Goal: Information Seeking & Learning: Learn about a topic

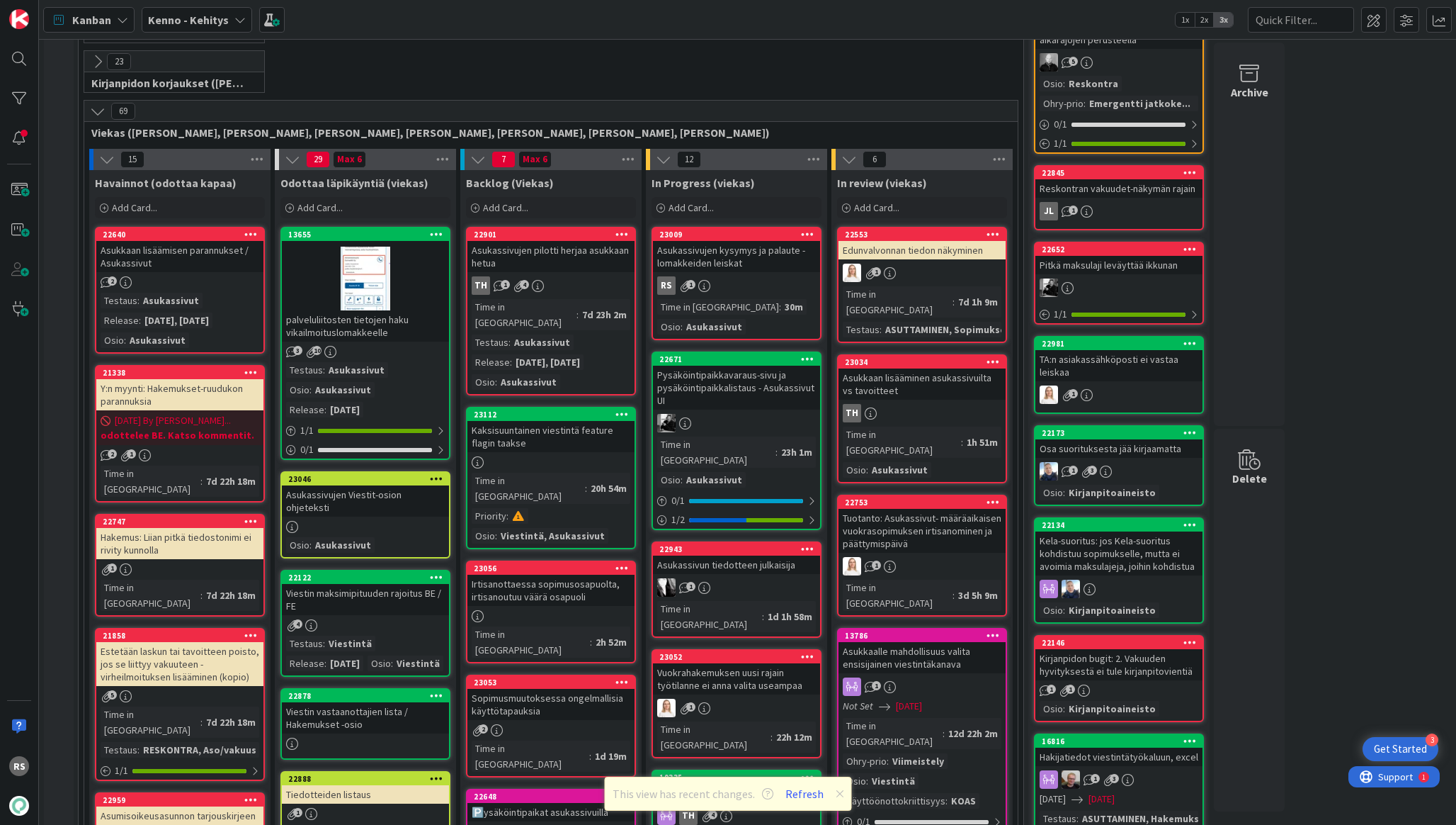
scroll to position [309, 0]
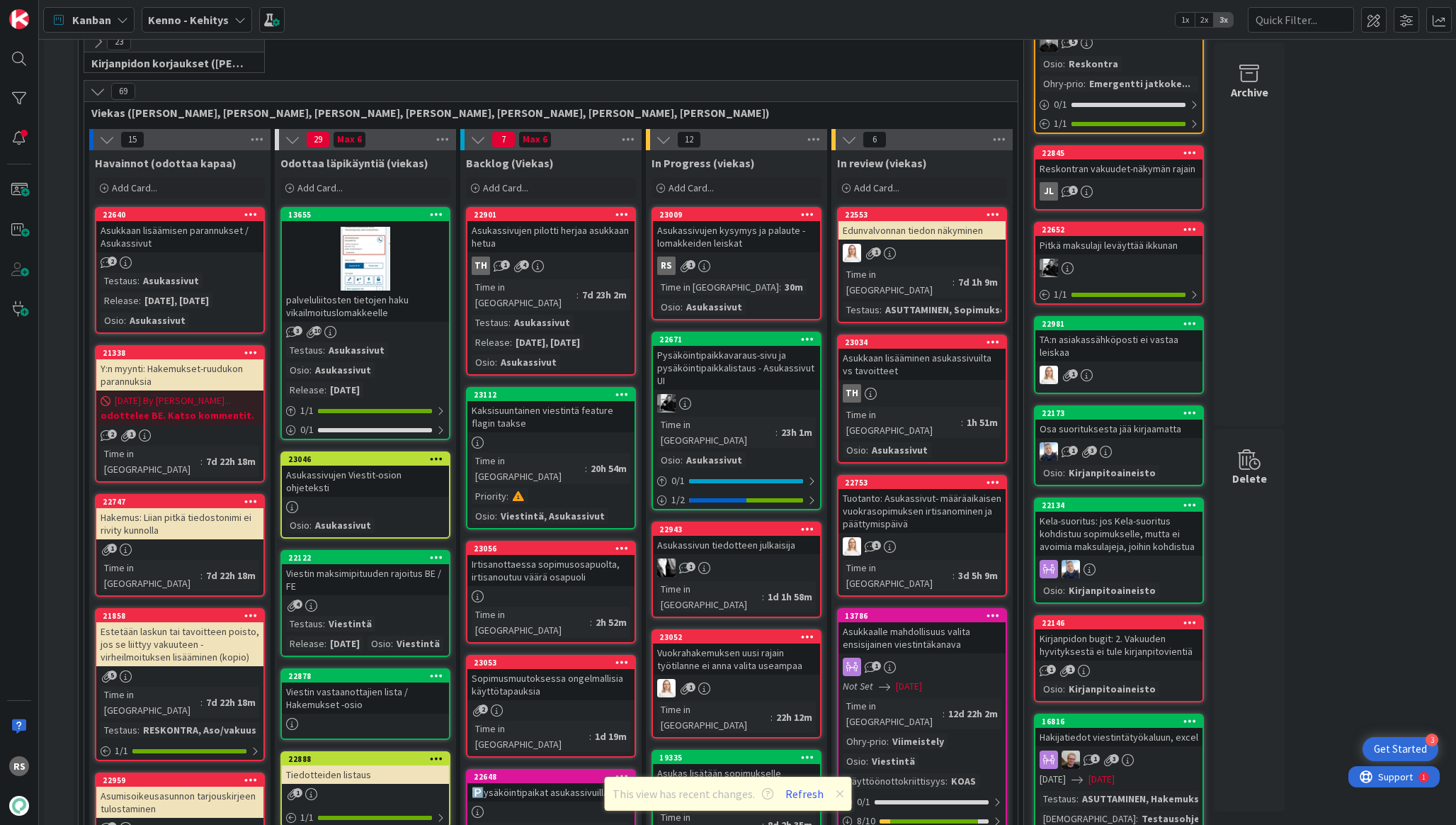
click at [708, 250] on div "Asukassivujen kysymys ja palaute -lomakkeiden leiskat" at bounding box center [737, 237] width 167 height 31
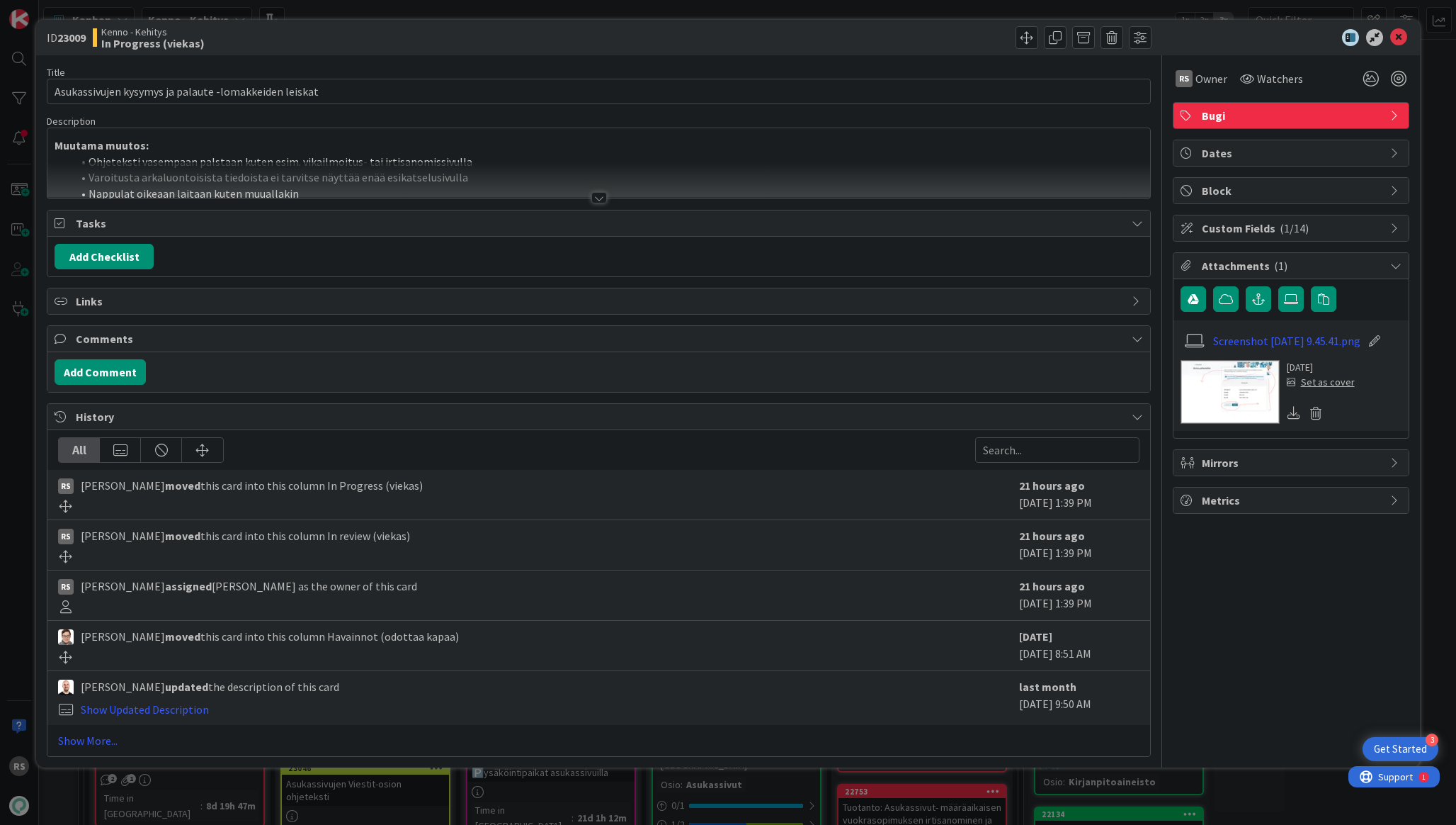
click at [605, 194] on div at bounding box center [599, 198] width 16 height 11
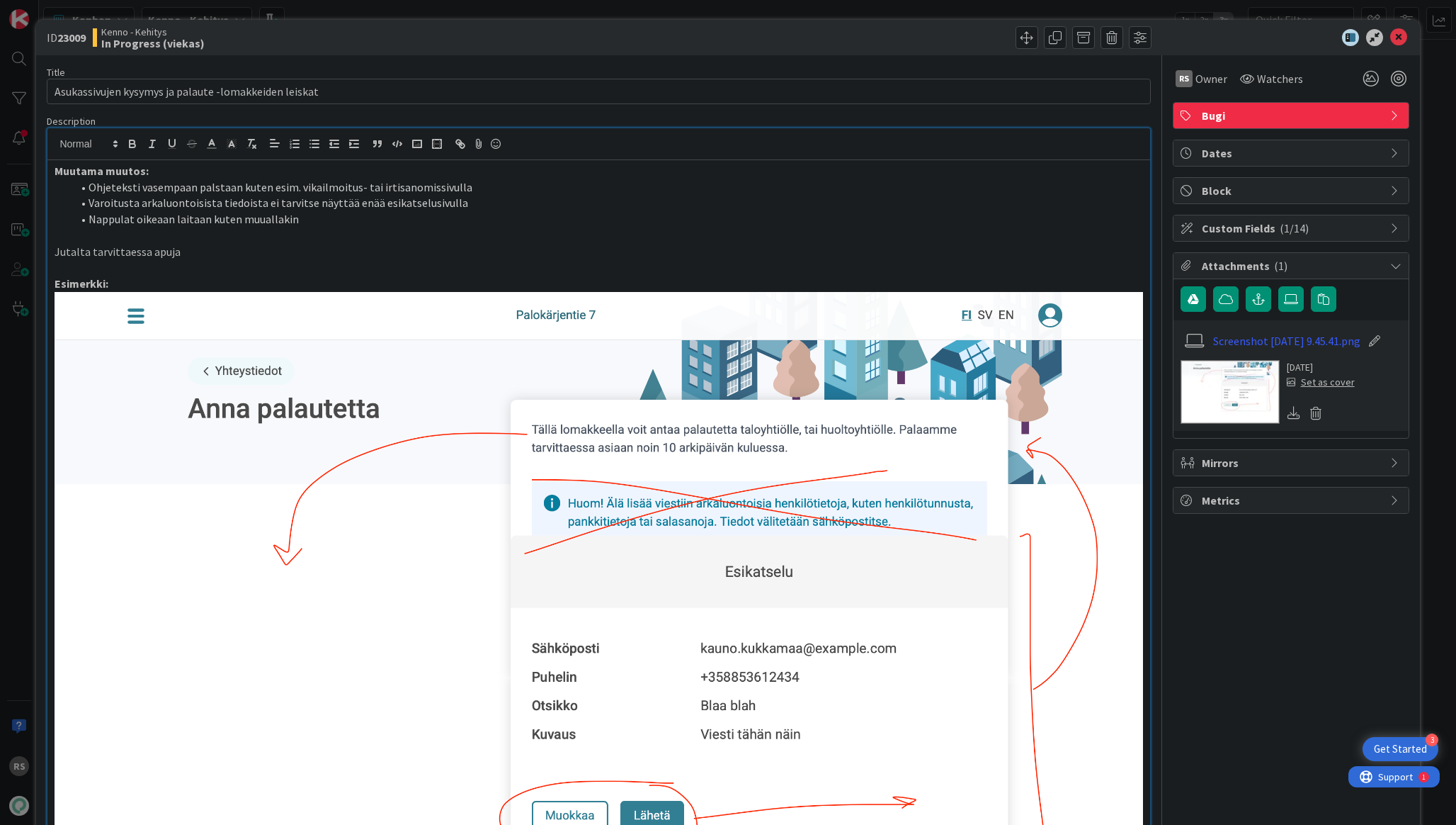
click at [57, 173] on strong "Muutama muutos:" at bounding box center [102, 171] width 94 height 14
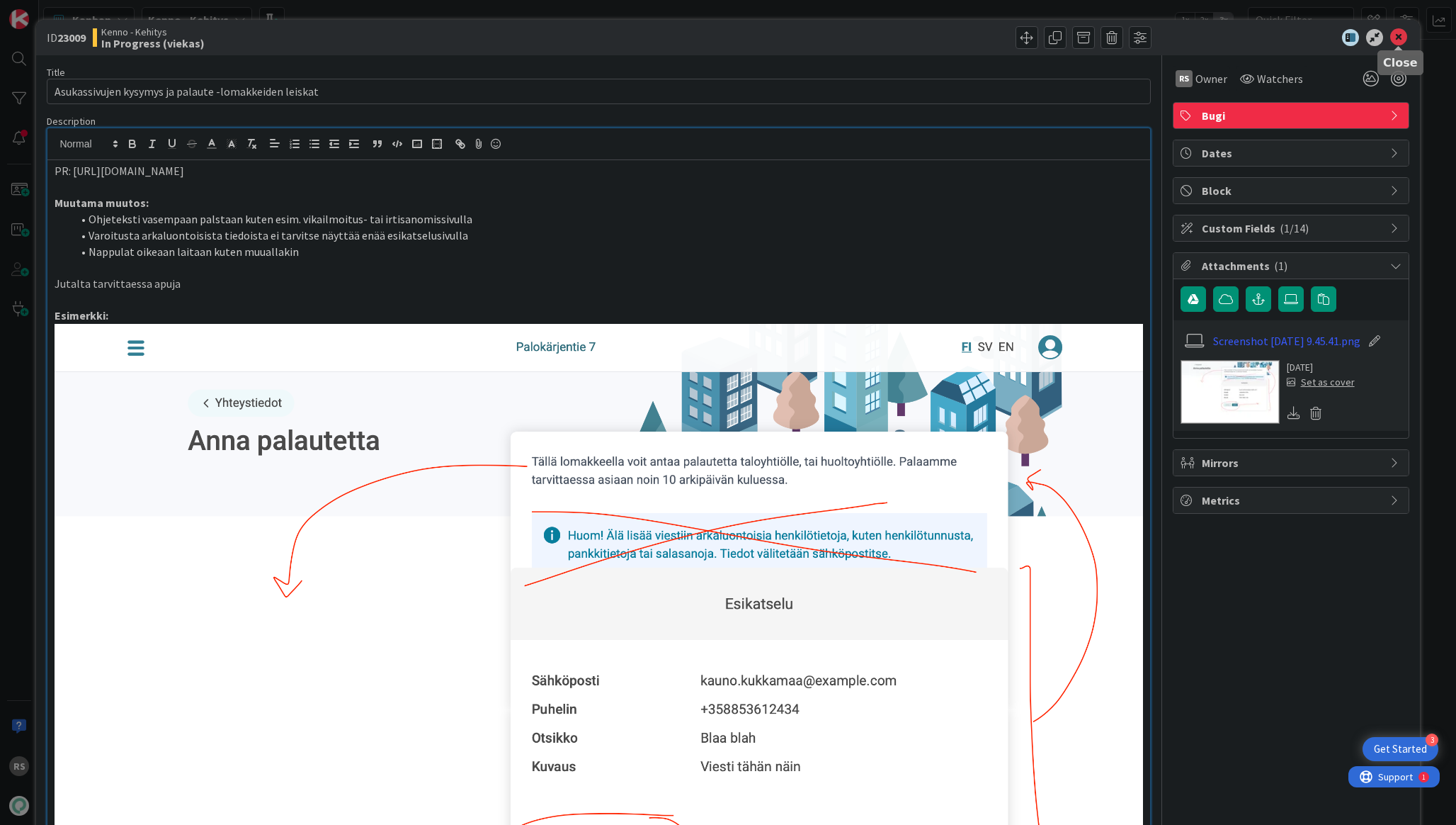
click at [1402, 32] on icon at bounding box center [1399, 38] width 17 height 17
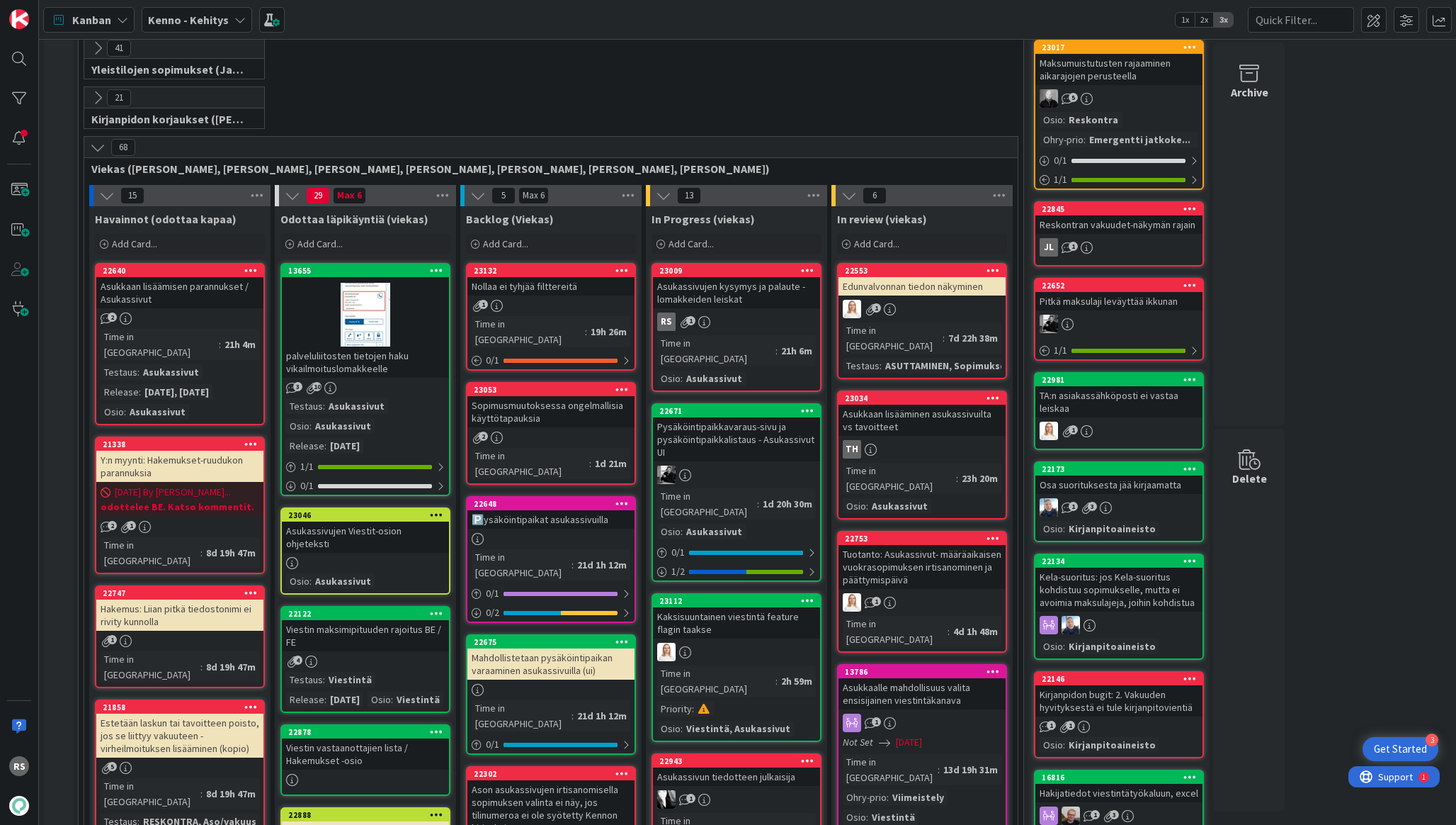
scroll to position [393, 0]
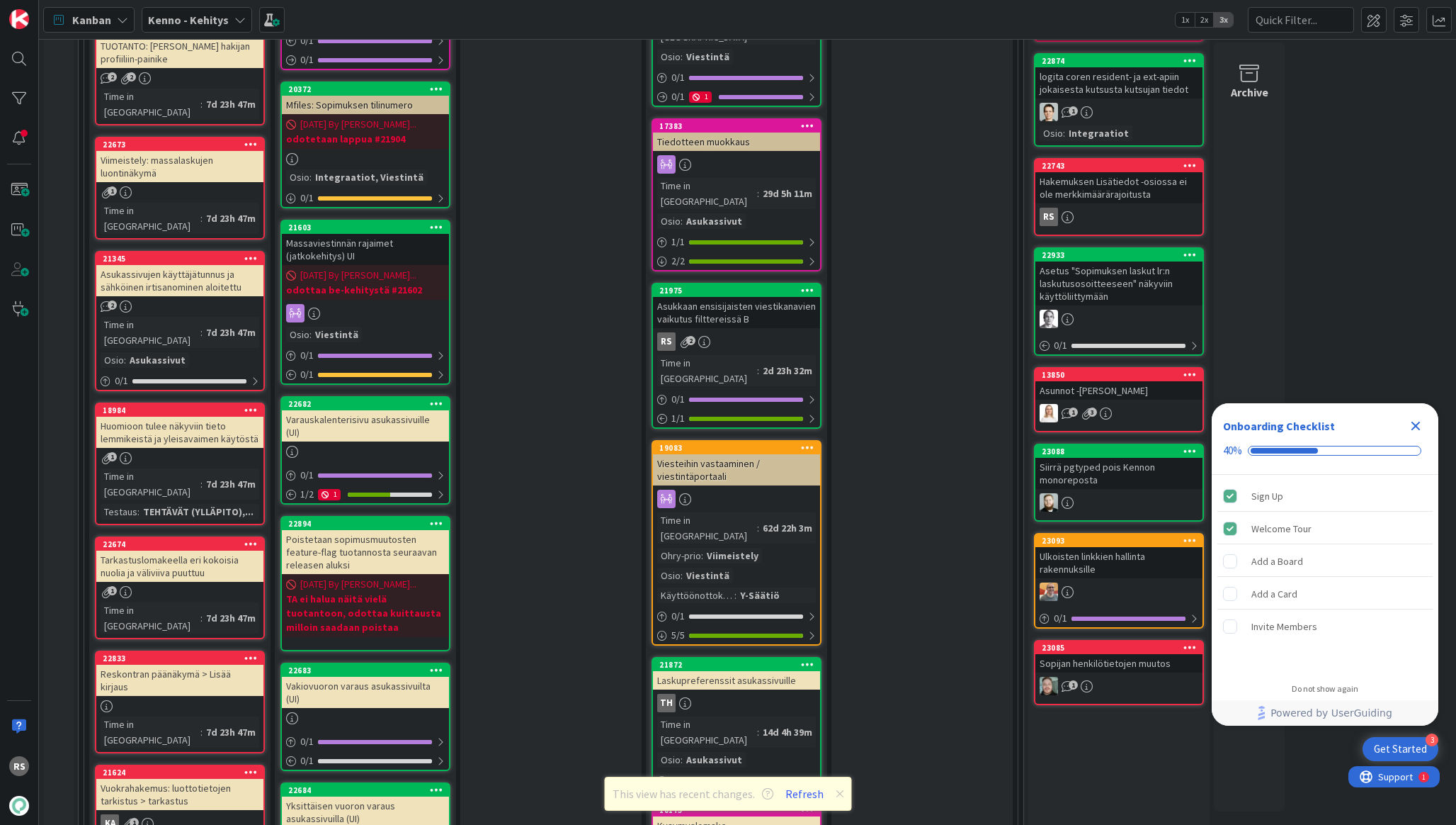
scroll to position [1492, 0]
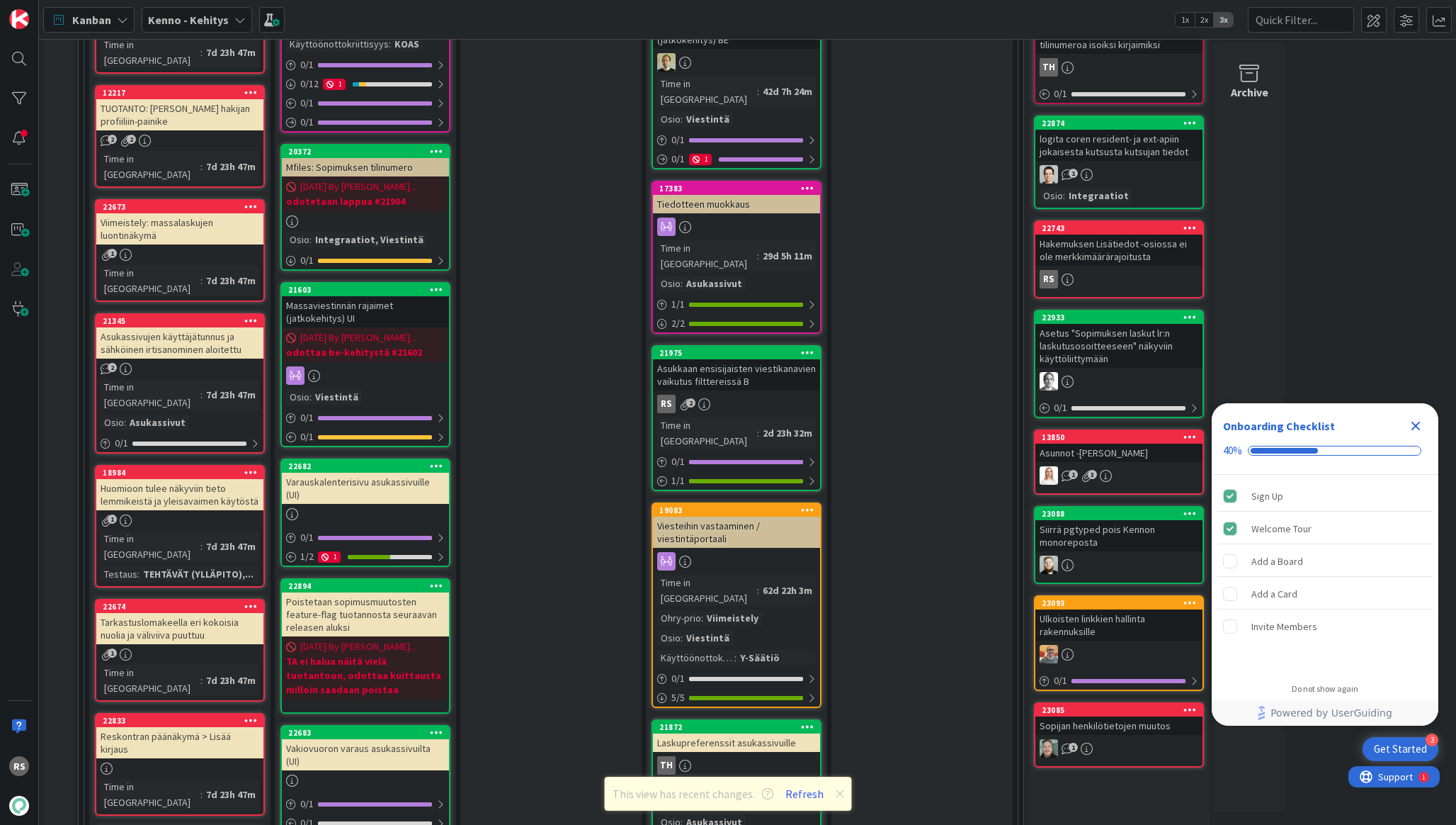
click at [756, 359] on div "Asukkaan ensisijaisten viestikanavien vaikutus filttereissä B" at bounding box center [737, 375] width 167 height 31
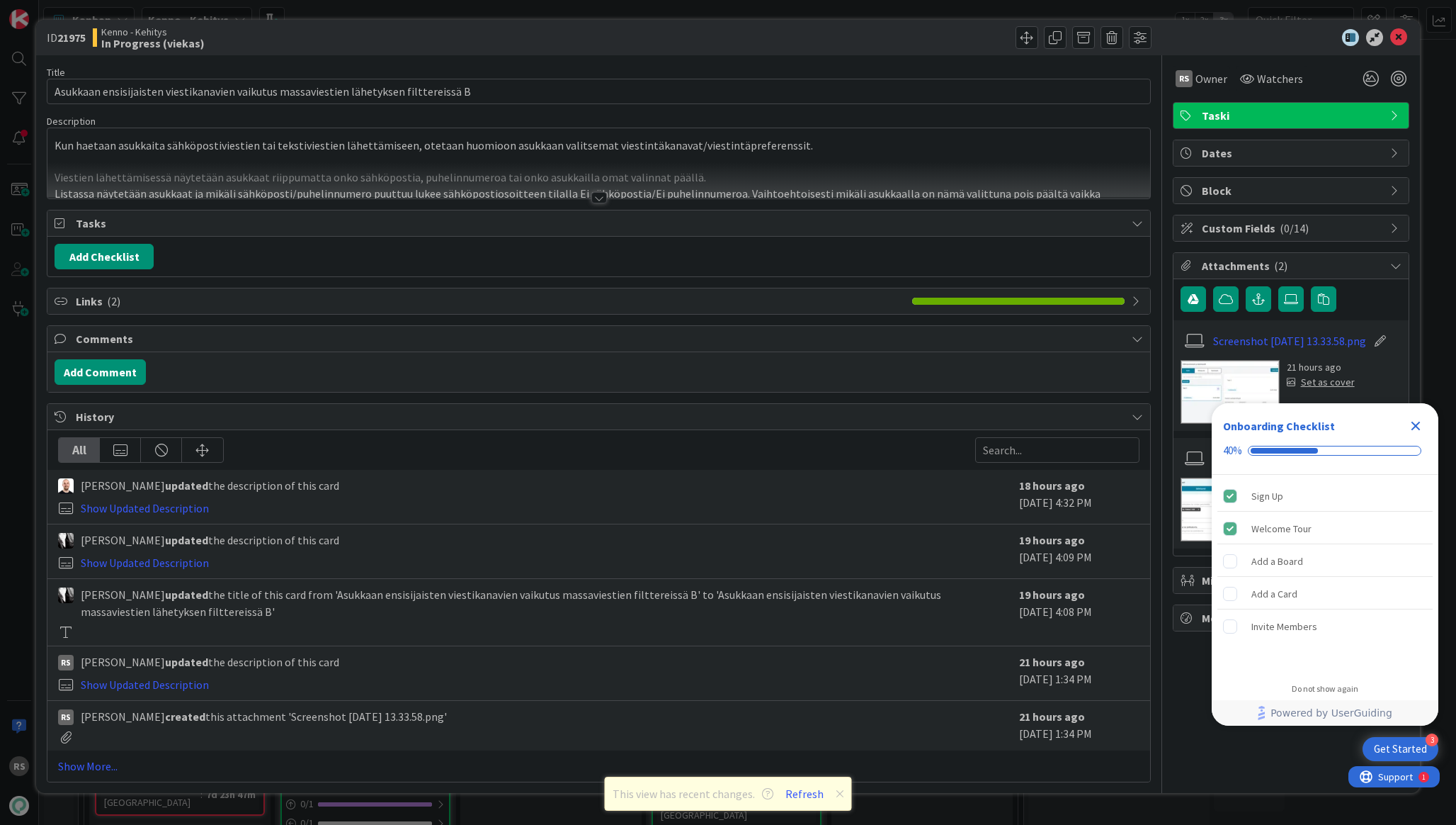
click at [599, 192] on div at bounding box center [599, 198] width 16 height 11
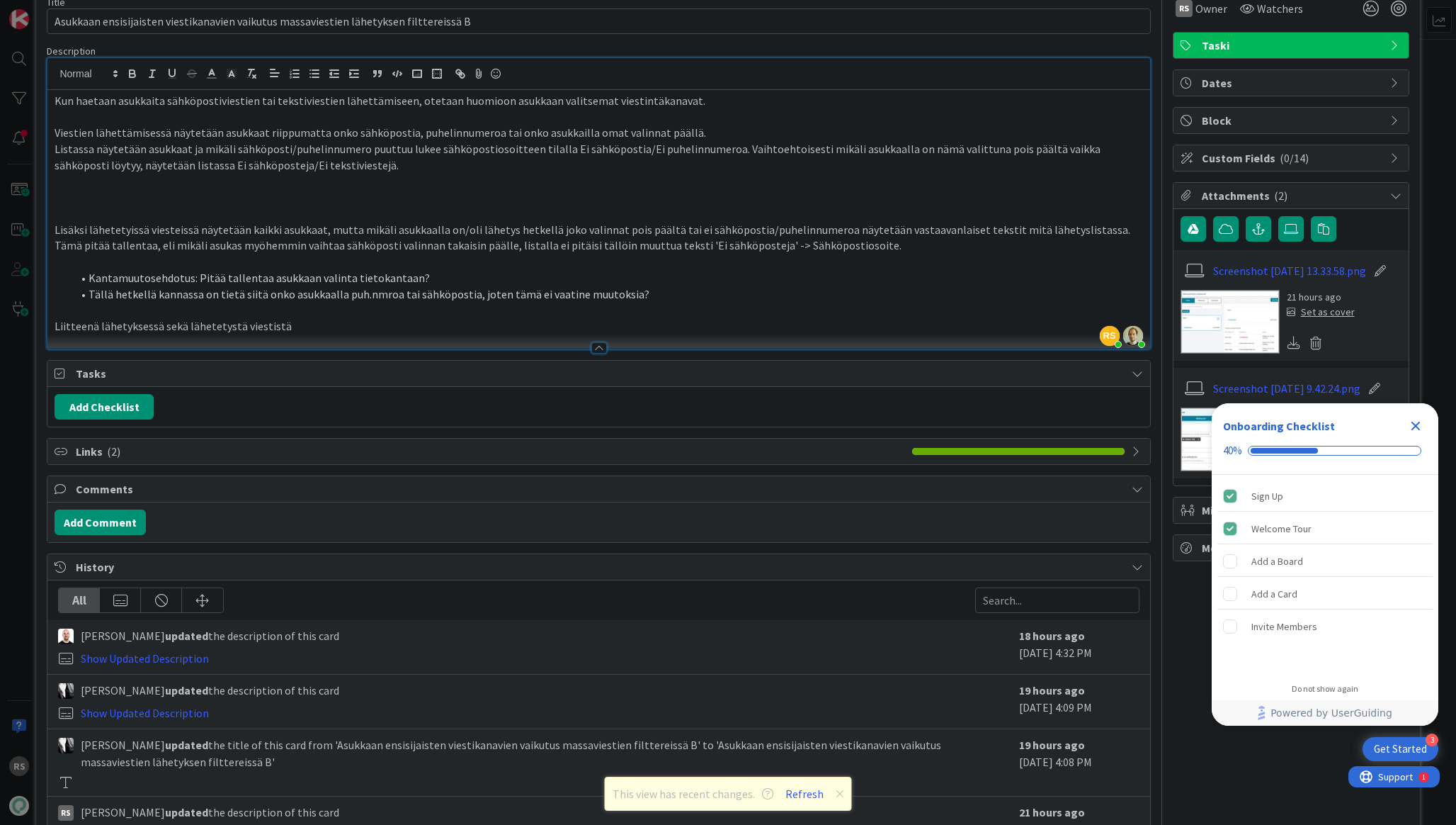
scroll to position [65, 0]
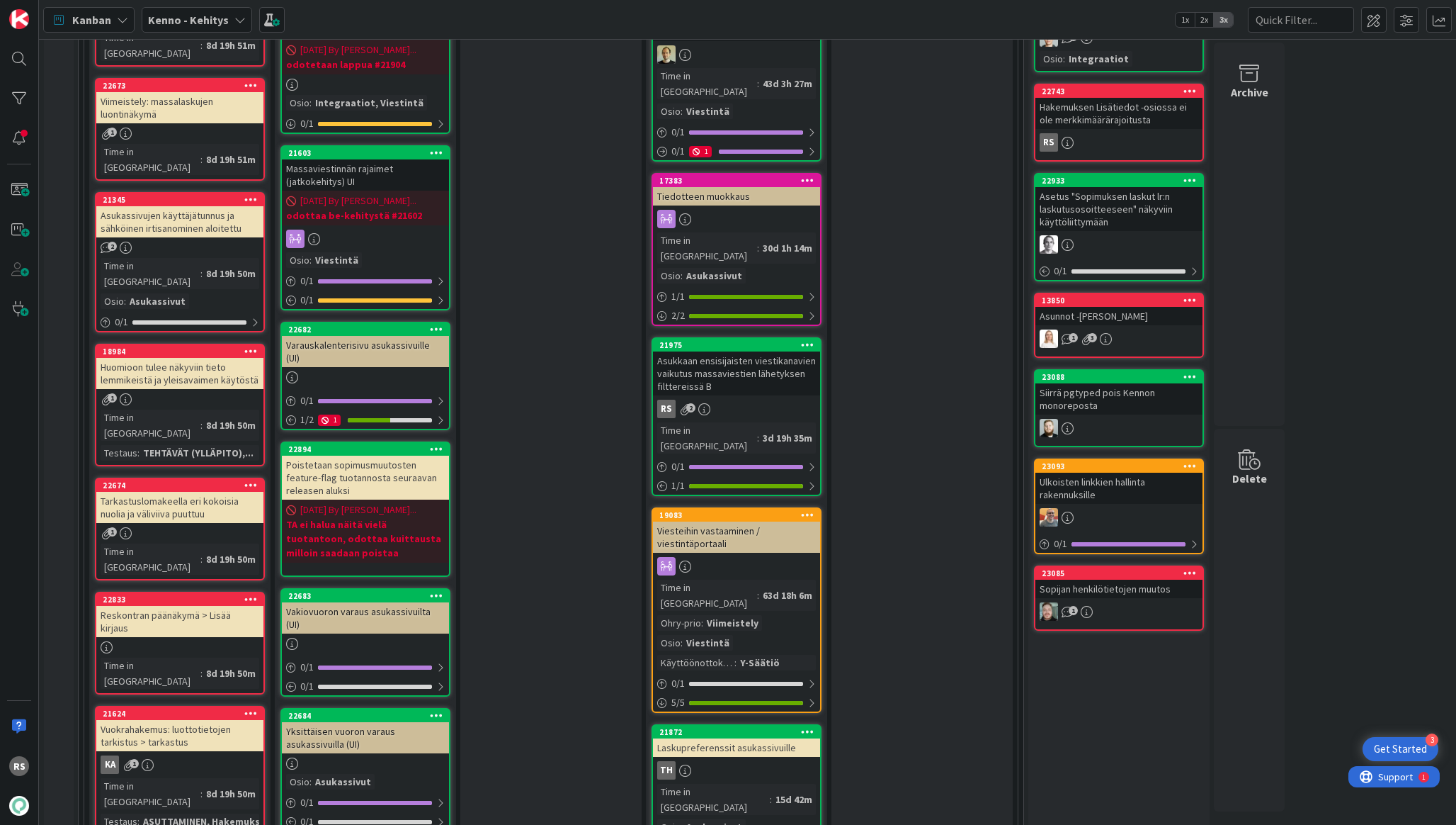
scroll to position [1601, 0]
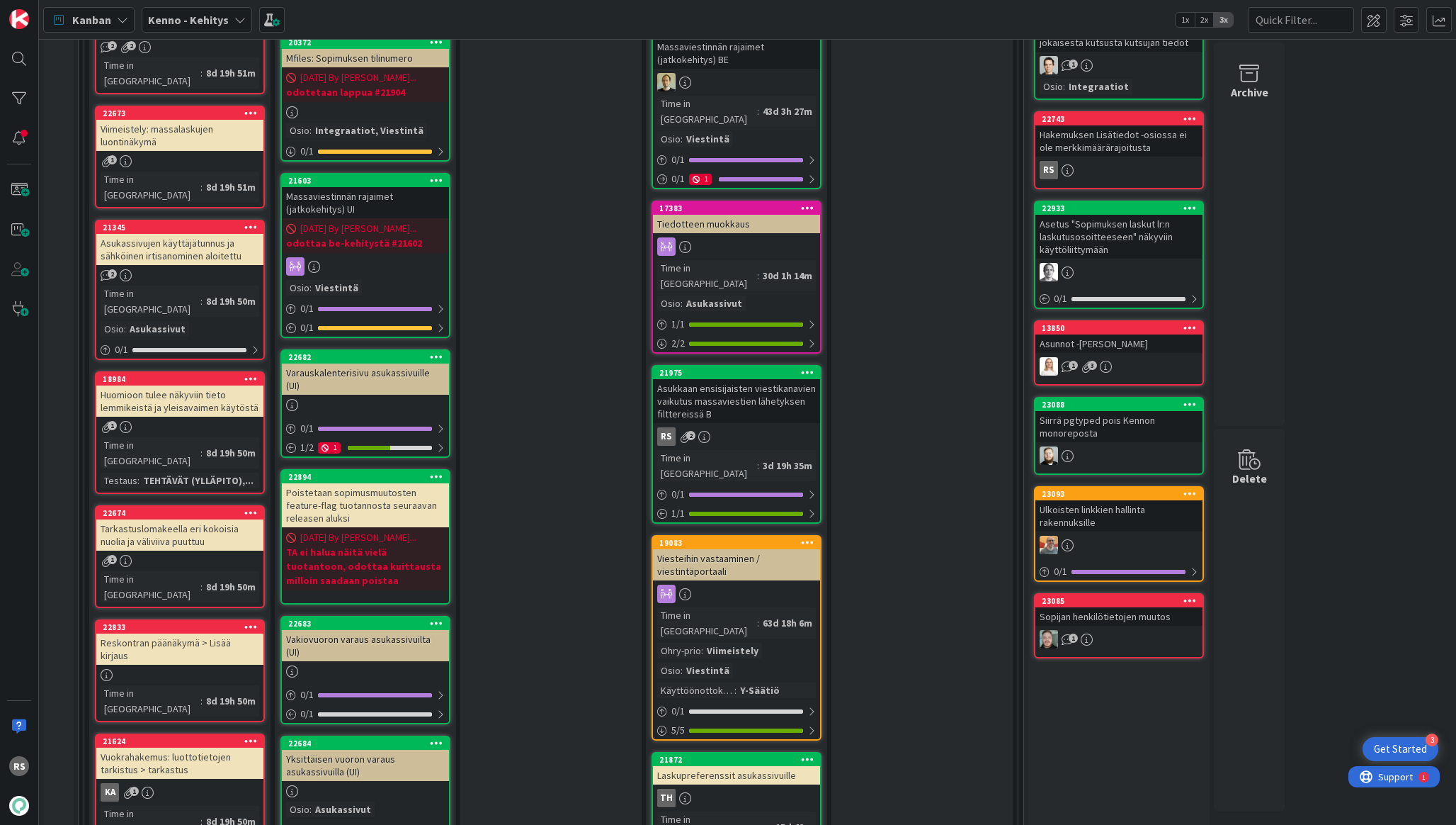
click at [746, 379] on div "Asukkaan ensisijaisten viestikanavien vaikutus massaviestien lähetyksen filtter…" at bounding box center [737, 401] width 167 height 44
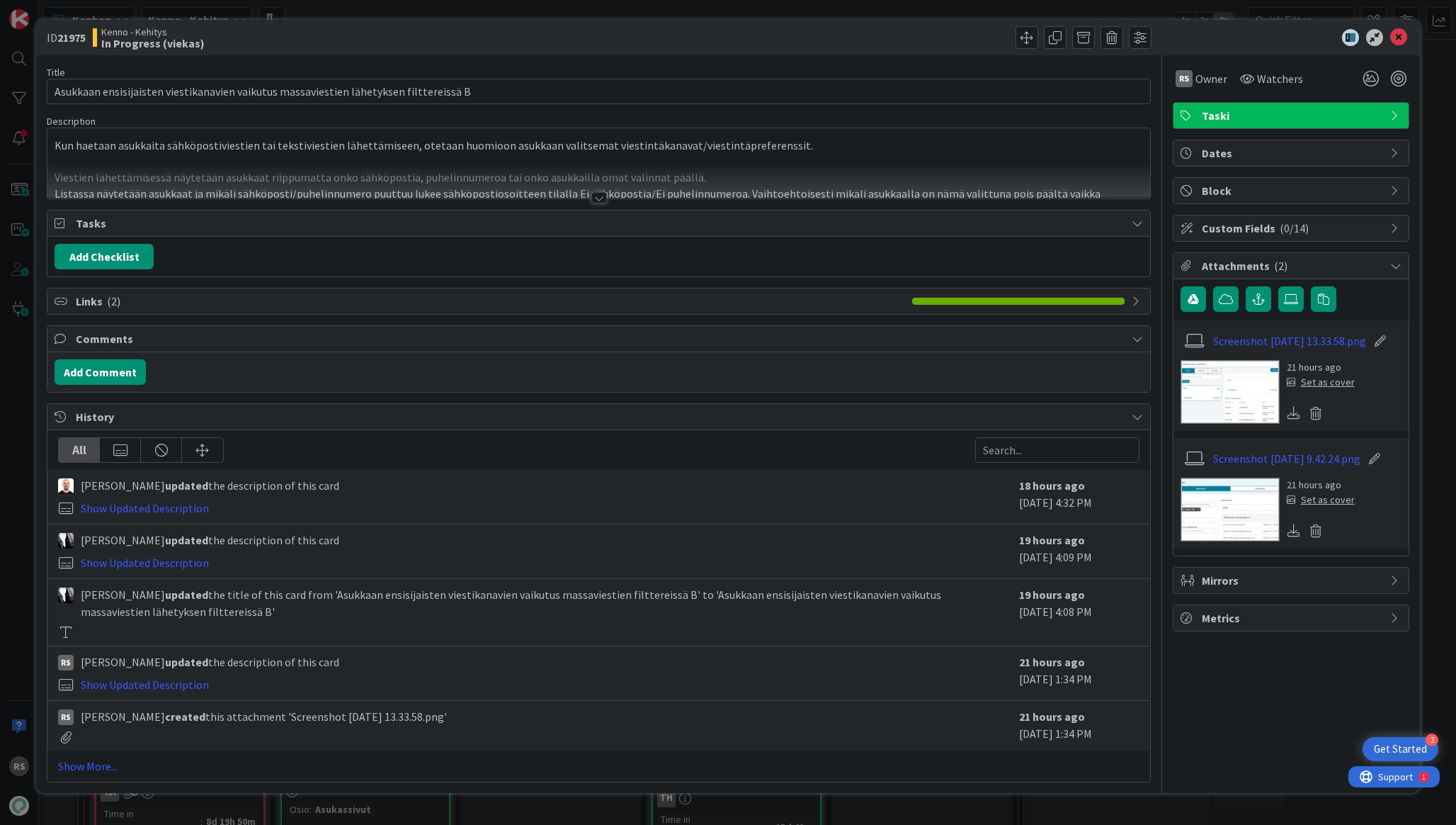
click at [598, 195] on div at bounding box center [599, 198] width 16 height 11
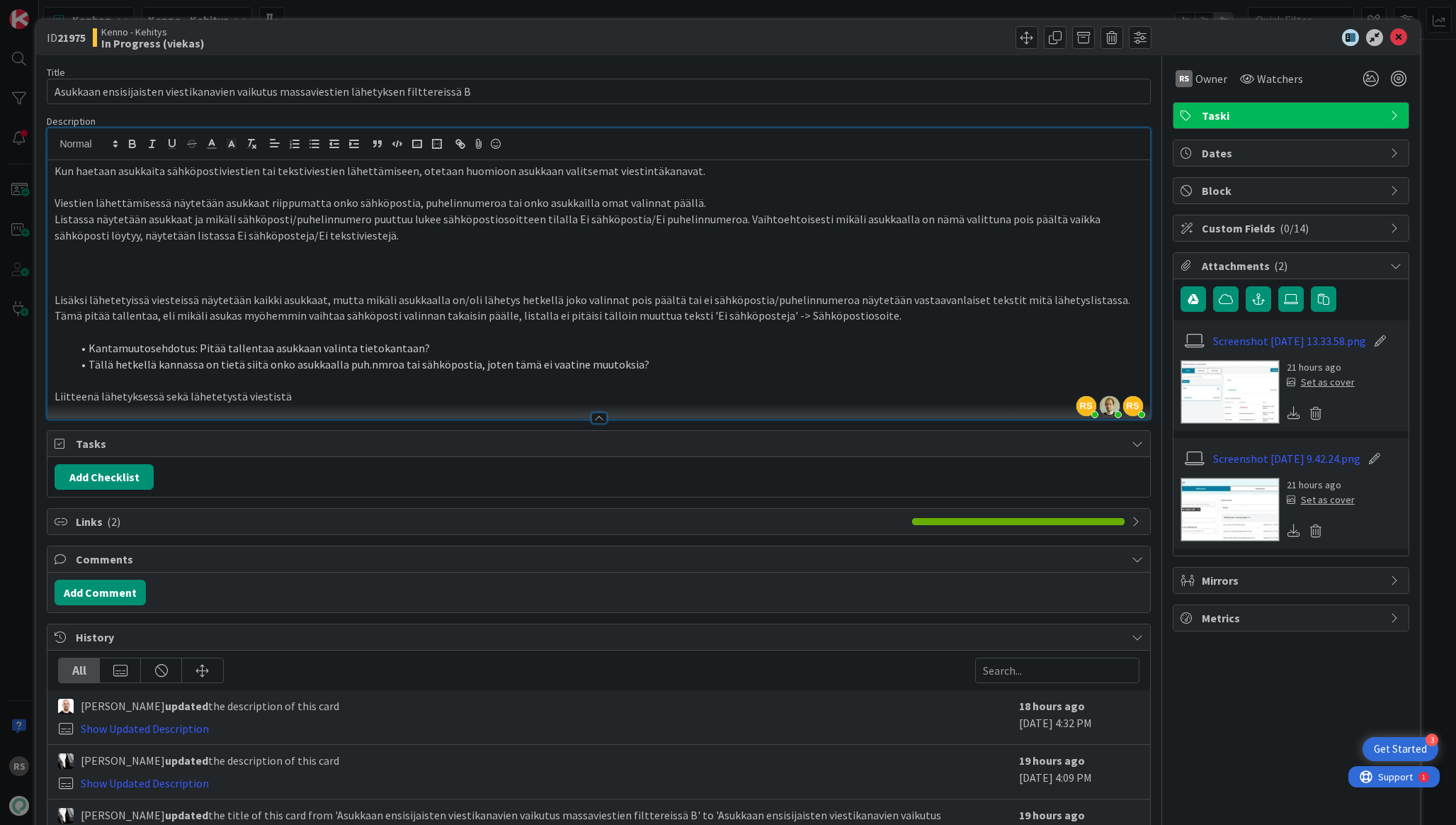
click at [595, 283] on p at bounding box center [598, 283] width 1088 height 17
click at [1395, 31] on icon at bounding box center [1399, 38] width 17 height 17
